Goal: Task Accomplishment & Management: Manage account settings

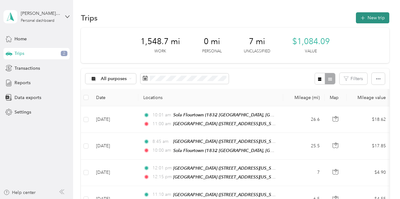
click at [369, 19] on button "New trip" at bounding box center [372, 17] width 33 height 11
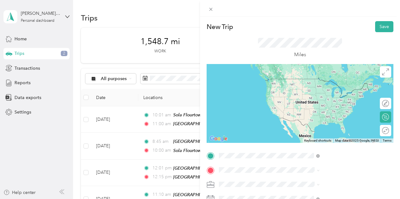
click at [330, 81] on div "Sola Newtown" at bounding box center [328, 81] width 63 height 6
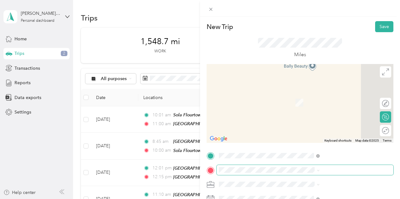
click at [312, 165] on span at bounding box center [305, 170] width 177 height 10
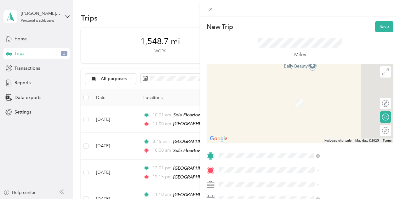
click at [328, 104] on div "Sola Flourtown 1832 [GEOGRAPHIC_DATA], [GEOGRAPHIC_DATA], [US_STATE], [GEOGRAPH…" at bounding box center [328, 98] width 63 height 13
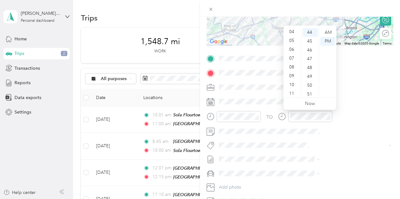
scroll to position [38, 0]
click at [292, 85] on div "10" at bounding box center [292, 82] width 15 height 9
click at [310, 51] on div "46" at bounding box center [310, 50] width 15 height 9
click at [329, 30] on div "AM" at bounding box center [327, 32] width 15 height 9
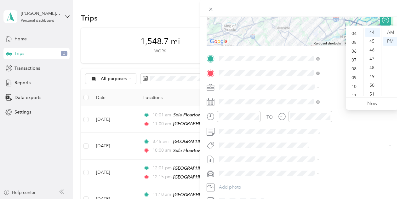
scroll to position [38, 0]
click at [355, 89] on div "11" at bounding box center [354, 91] width 15 height 9
click at [372, 42] on div "31" at bounding box center [372, 43] width 15 height 9
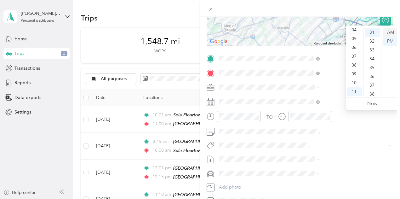
click at [392, 32] on div "AM" at bounding box center [390, 32] width 15 height 9
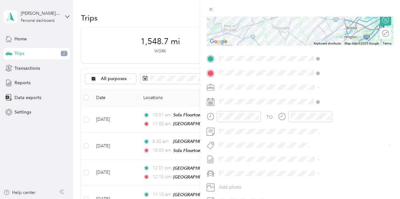
click at [320, 178] on span "[DATE] Draft" at bounding box center [336, 180] width 96 height 6
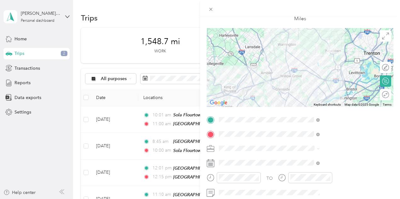
scroll to position [0, 0]
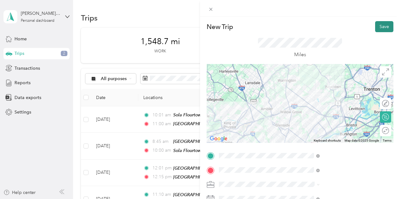
click at [386, 26] on button "Save" at bounding box center [384, 26] width 18 height 11
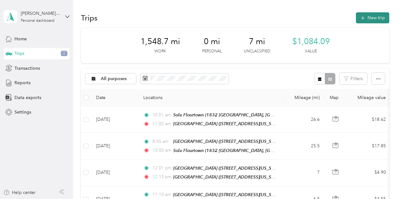
click at [369, 21] on button "New trip" at bounding box center [372, 17] width 33 height 11
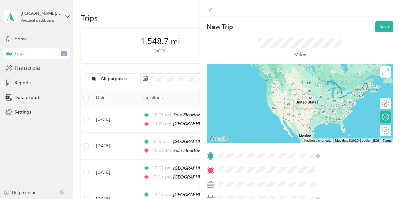
click at [329, 85] on div "Sola Flourtown 1832 [GEOGRAPHIC_DATA], [GEOGRAPHIC_DATA], [US_STATE], [GEOGRAPH…" at bounding box center [328, 84] width 63 height 13
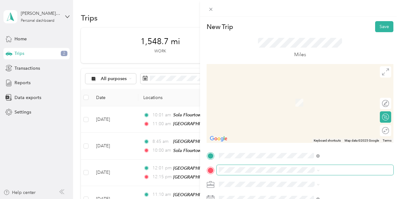
click at [311, 173] on span at bounding box center [305, 170] width 177 height 10
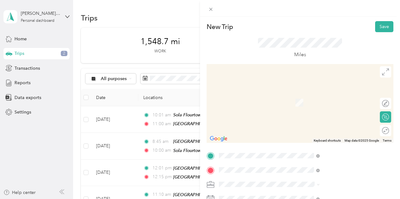
click at [337, 104] on div "[GEOGRAPHIC_DATA] [GEOGRAPHIC_DATA] [STREET_ADDRESS][US_STATE]" at bounding box center [328, 99] width 63 height 13
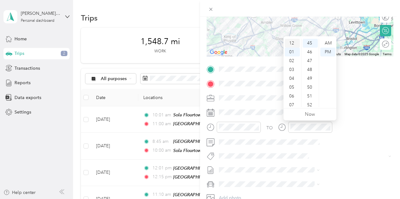
click at [293, 41] on div "12" at bounding box center [292, 43] width 15 height 9
click at [312, 50] on div "43" at bounding box center [310, 50] width 15 height 9
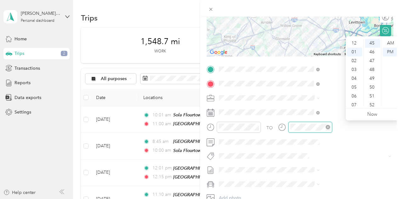
scroll to position [9, 0]
click at [373, 48] on div "32" at bounding box center [372, 50] width 15 height 9
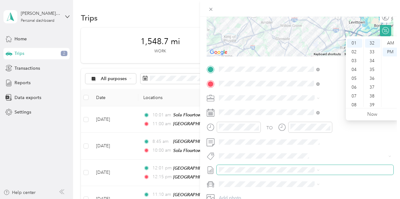
click at [350, 166] on span at bounding box center [305, 170] width 177 height 10
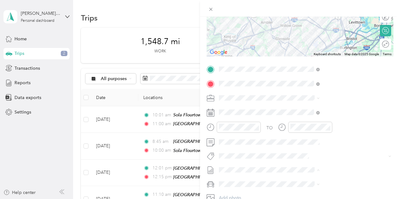
click at [325, 186] on li "[DATE] Draft" at bounding box center [335, 190] width 105 height 10
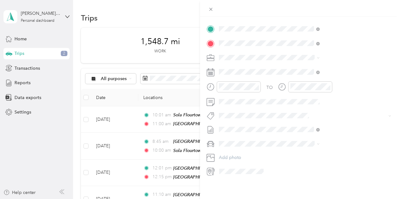
scroll to position [132, 0]
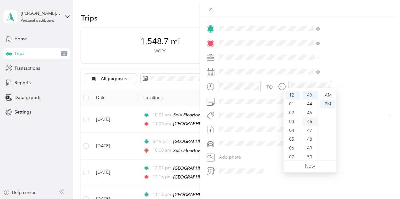
click at [310, 121] on div "46" at bounding box center [310, 121] width 15 height 9
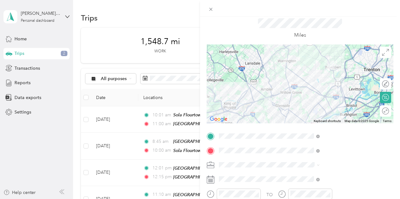
scroll to position [0, 0]
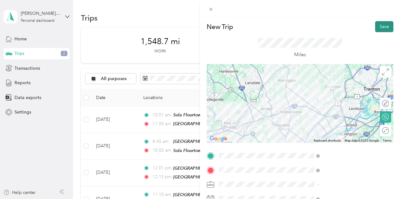
click at [375, 27] on button "Save" at bounding box center [384, 26] width 18 height 11
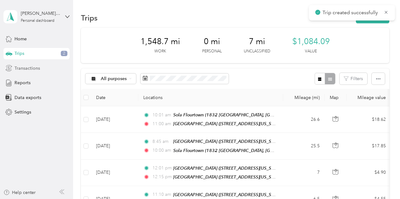
click at [41, 68] on div "Transactions" at bounding box center [36, 67] width 66 height 11
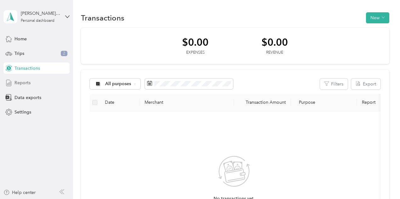
click at [34, 84] on div "Reports" at bounding box center [36, 82] width 66 height 11
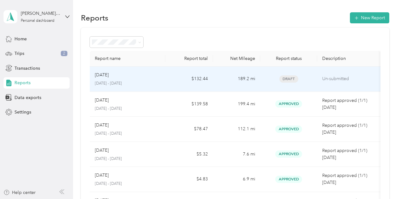
click at [138, 82] on p "[DATE] - [DATE]" at bounding box center [128, 84] width 66 height 6
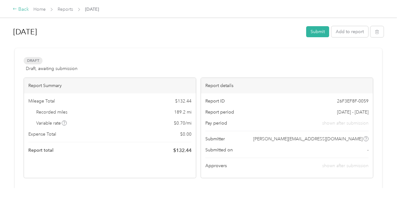
click at [22, 11] on div "Back" at bounding box center [21, 10] width 16 height 8
